Goal: Transaction & Acquisition: Obtain resource

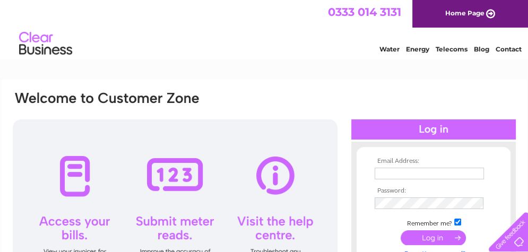
type input "greentreeyork@outlook.com"
click at [432, 234] on input "submit" at bounding box center [432, 237] width 65 height 15
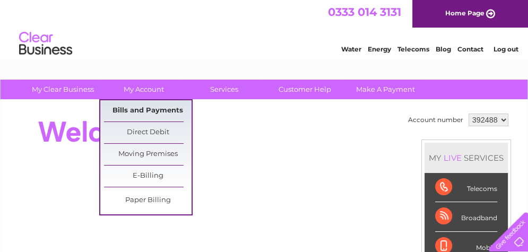
click at [125, 110] on link "Bills and Payments" at bounding box center [148, 110] width 88 height 21
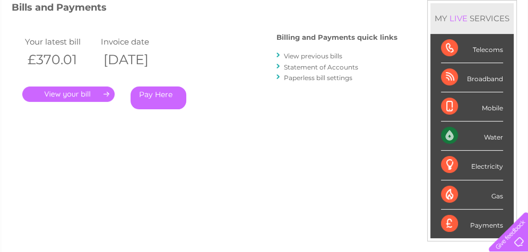
scroll to position [157, 0]
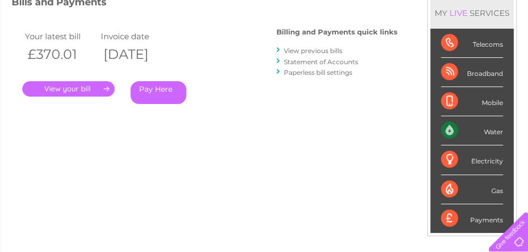
click at [294, 48] on link "View previous bills" at bounding box center [313, 51] width 58 height 8
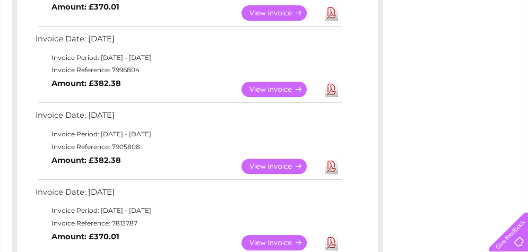
scroll to position [237, 0]
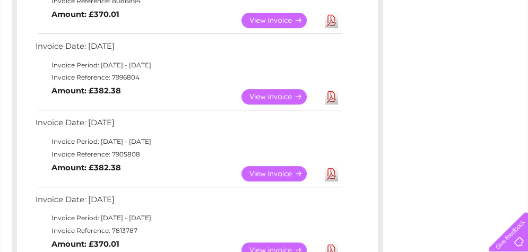
click at [276, 94] on link "View" at bounding box center [280, 96] width 78 height 15
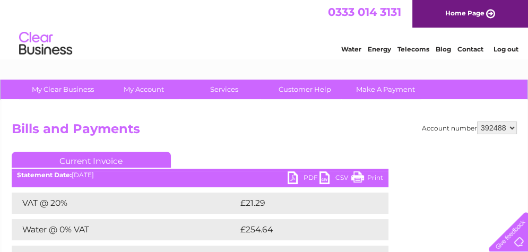
click at [295, 172] on link "PDF" at bounding box center [303, 178] width 32 height 15
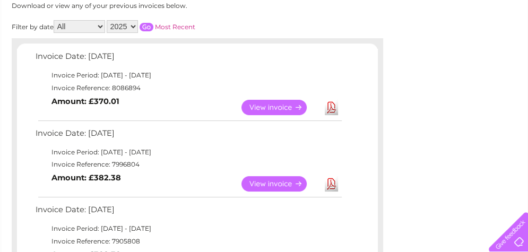
scroll to position [141, 0]
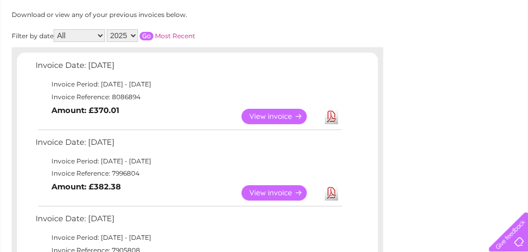
click at [286, 117] on link "View" at bounding box center [280, 116] width 78 height 15
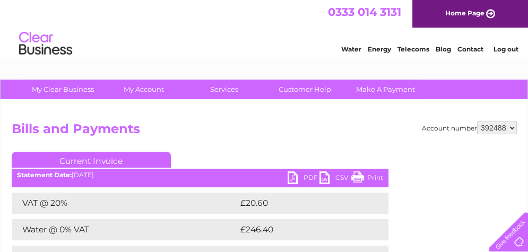
click at [297, 177] on link "PDF" at bounding box center [303, 178] width 32 height 15
